Goal: Obtain resource: Download file/media

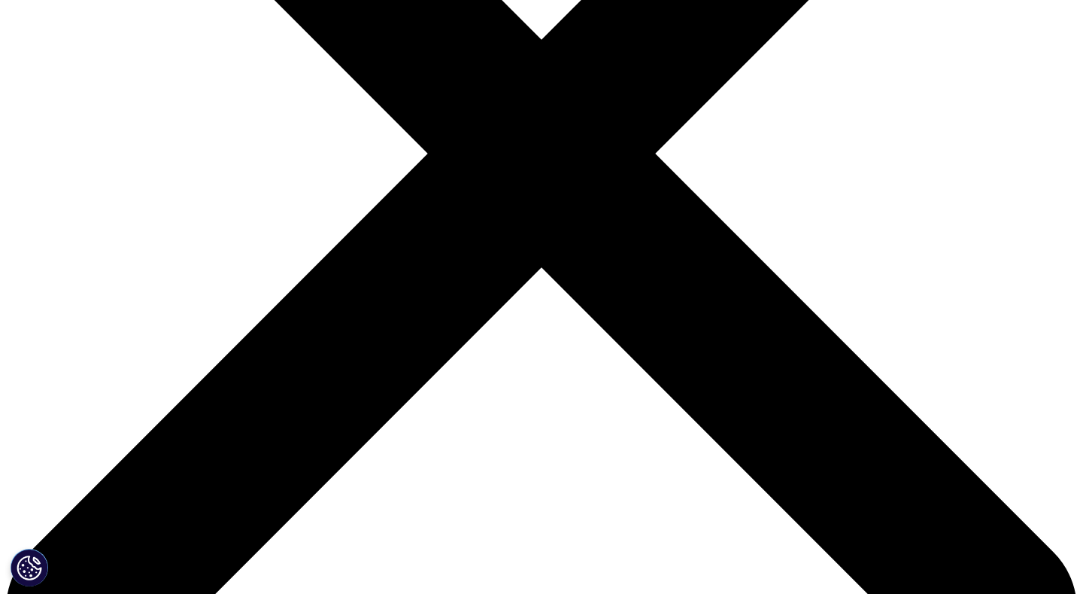
scroll to position [405, 0]
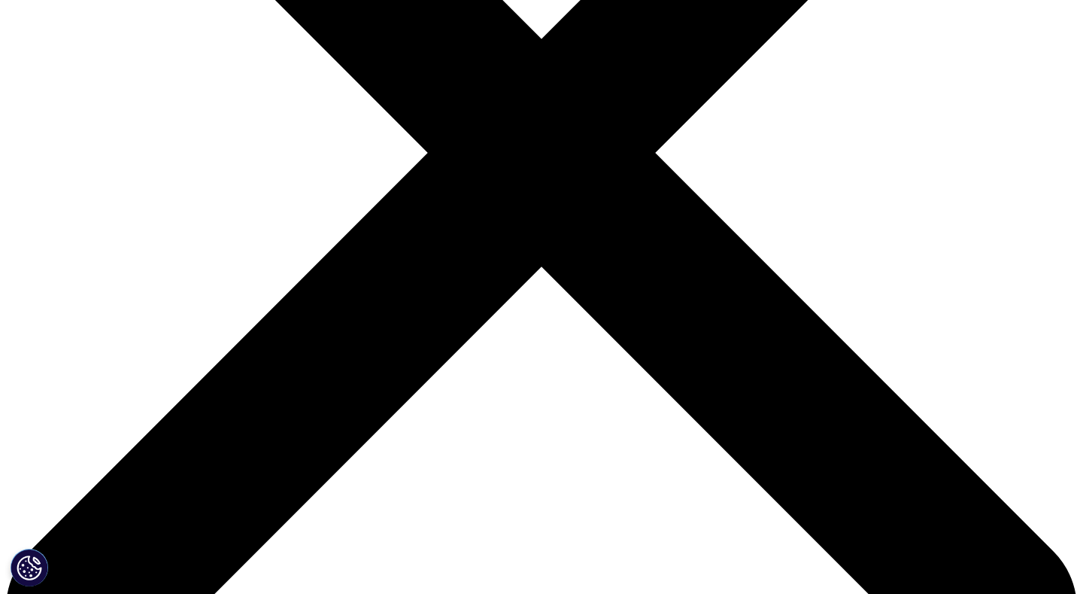
type input "[PERSON_NAME]"
type input "Baroldi"
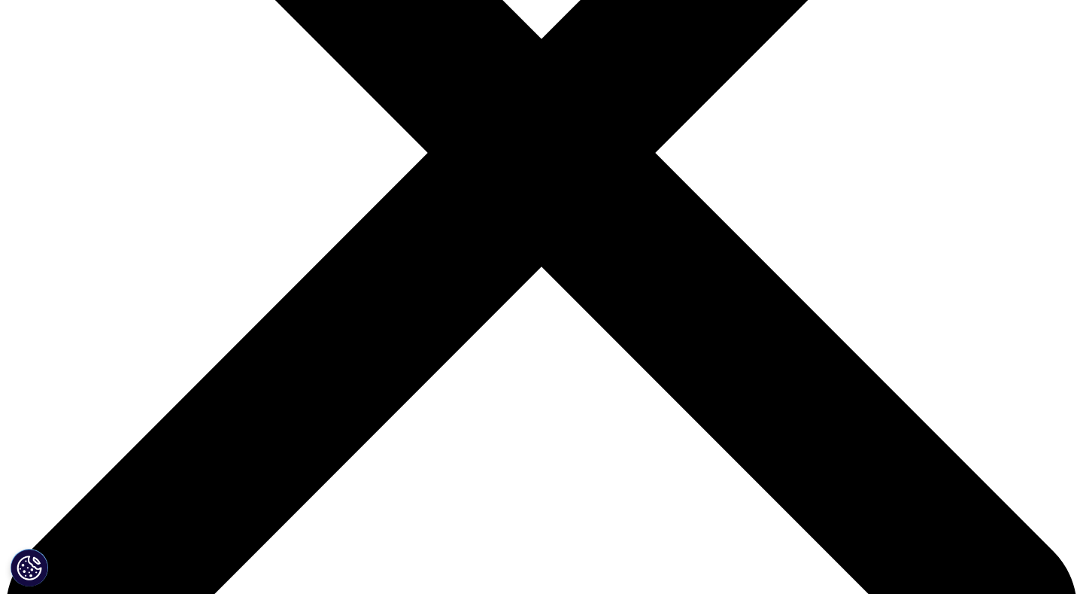
type input "[EMAIL_ADDRESS][DOMAIN_NAME]"
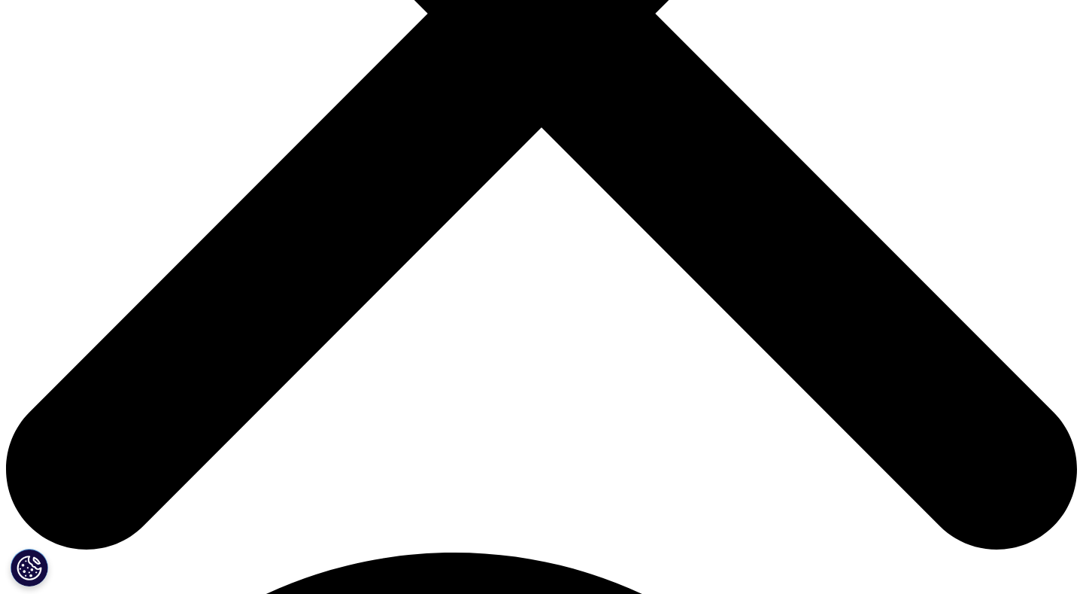
scroll to position [564, 0]
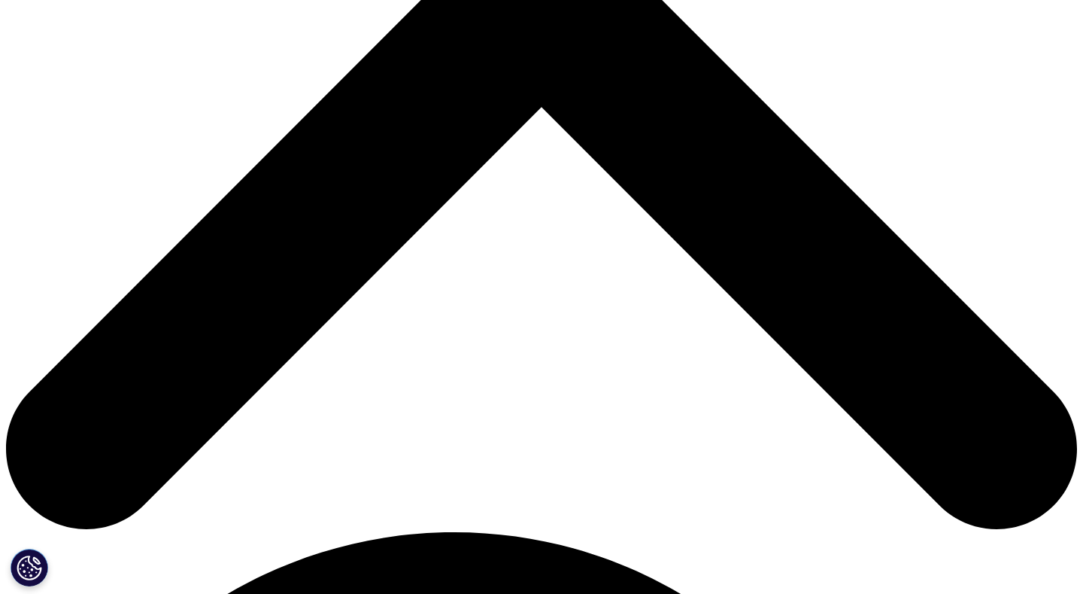
type input "CMO"
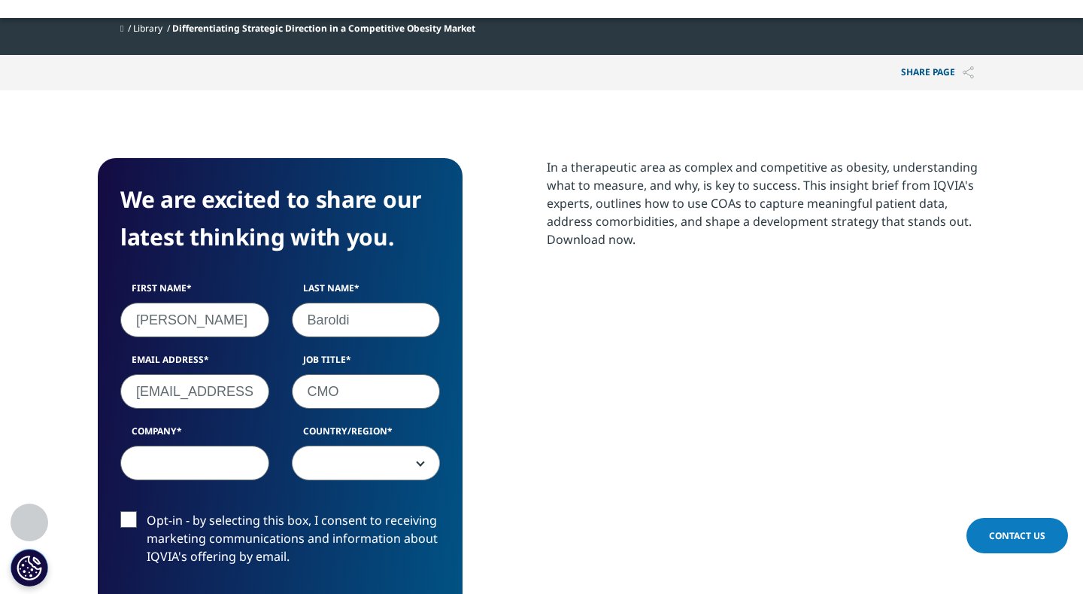
click at [248, 466] on input "Company" at bounding box center [194, 462] width 149 height 35
type input "Bloom Science Inc"
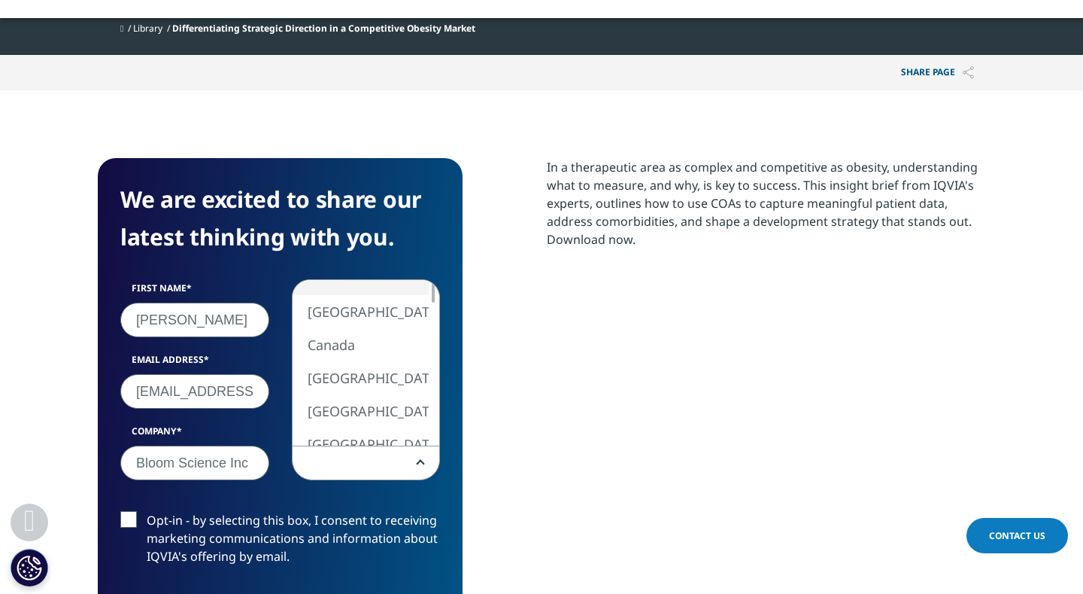
click at [418, 463] on b at bounding box center [418, 463] width 0 height 0
select select "[GEOGRAPHIC_DATA]"
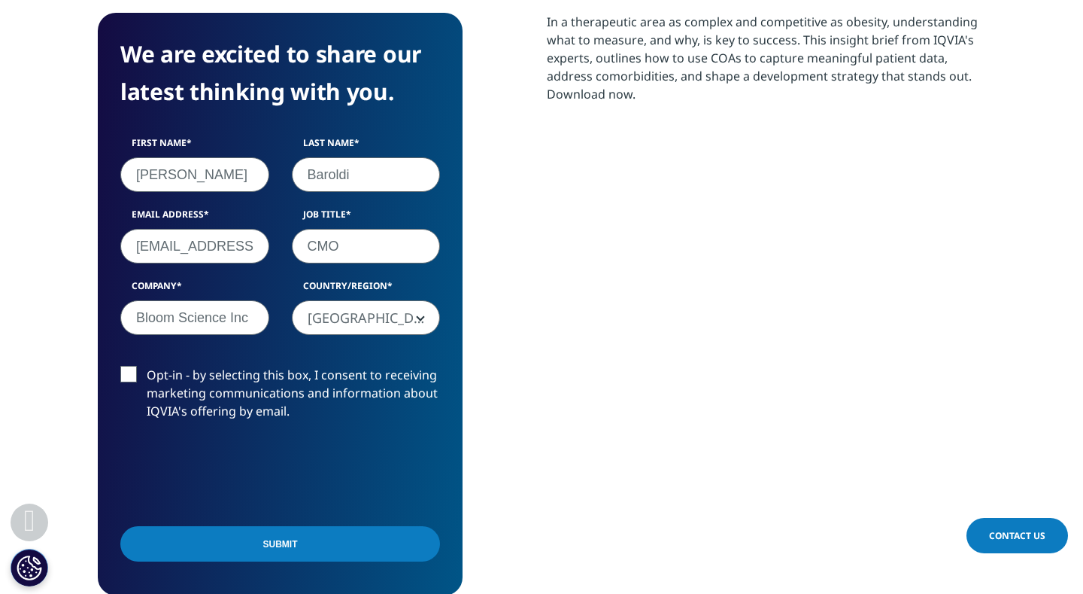
scroll to position [716, 0]
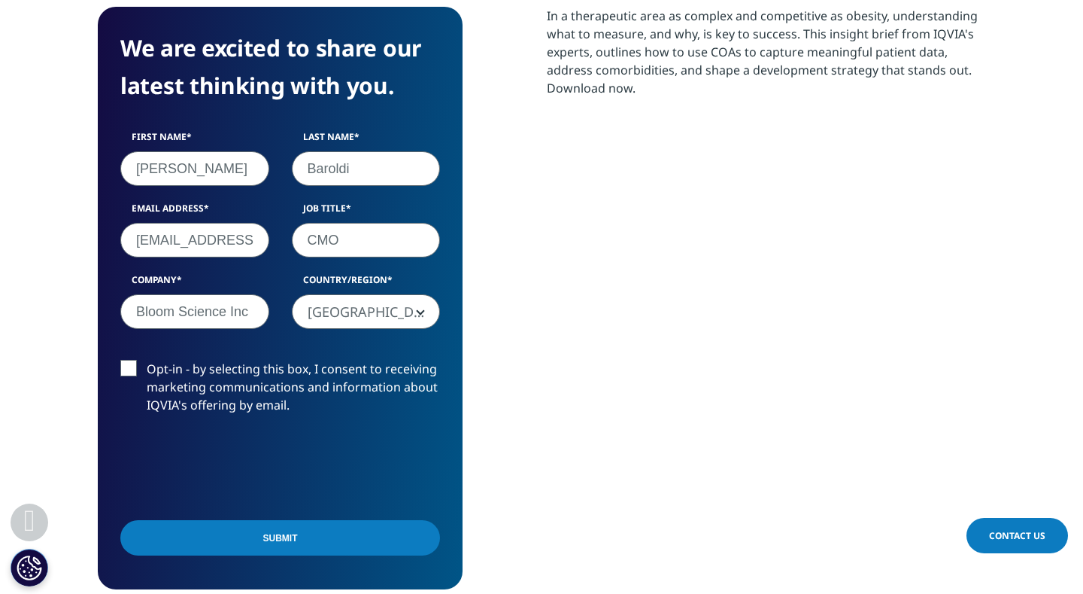
click at [270, 537] on input "Submit" at bounding box center [280, 537] width 320 height 35
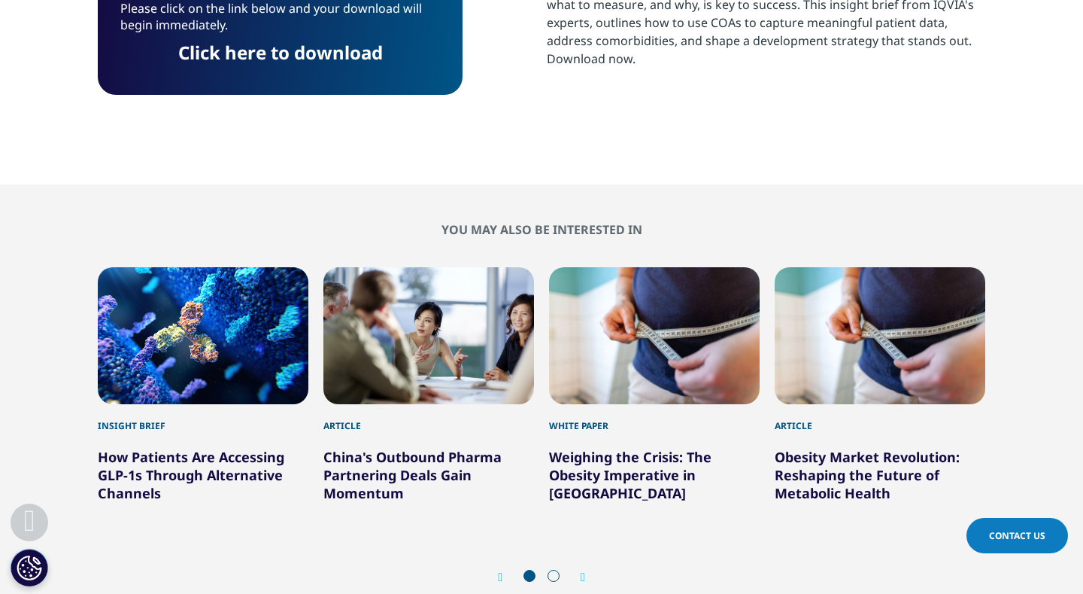
scroll to position [139, 888]
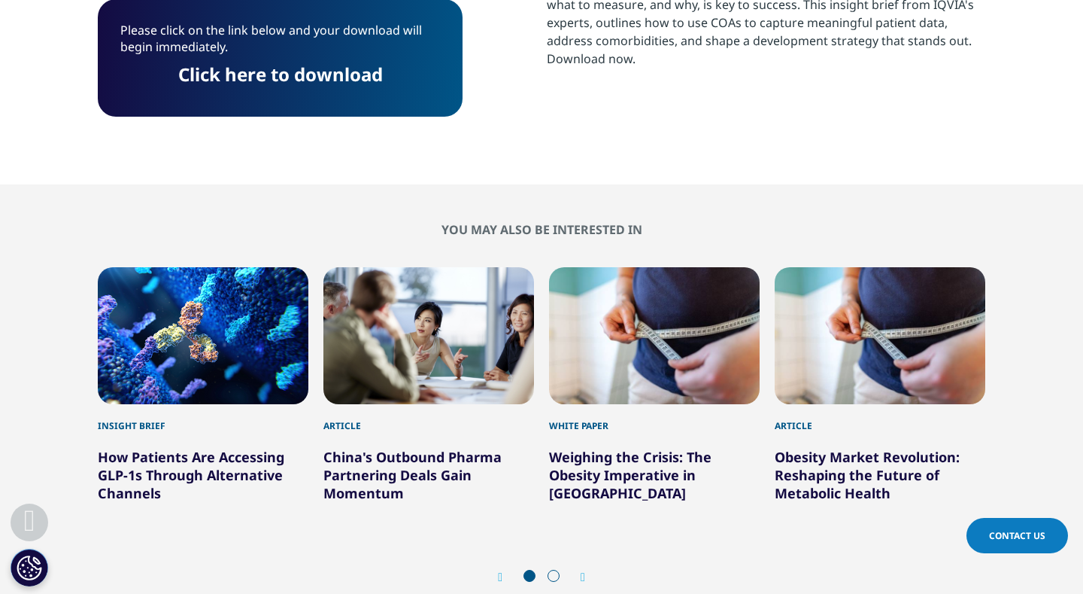
click at [246, 77] on link "Click here to download" at bounding box center [280, 74] width 205 height 25
